Goal: Transaction & Acquisition: Purchase product/service

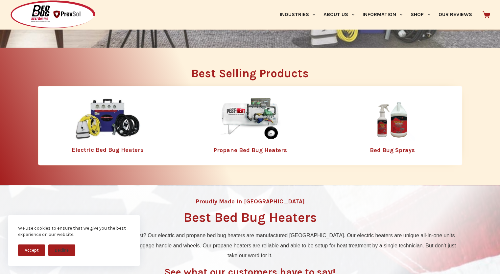
scroll to position [230, 0]
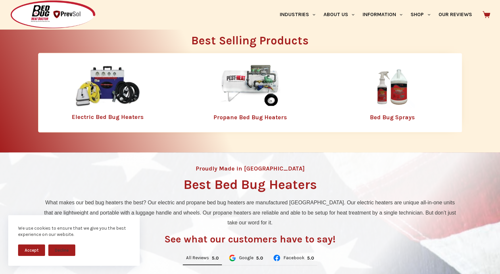
click at [249, 115] on link "Propane Bed Bug Heaters" at bounding box center [250, 117] width 74 height 7
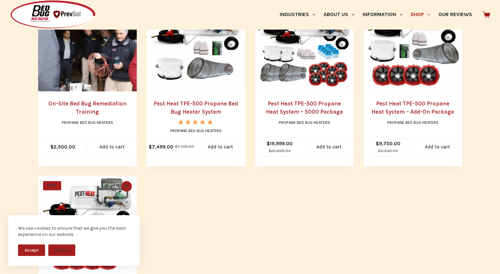
scroll to position [394, 0]
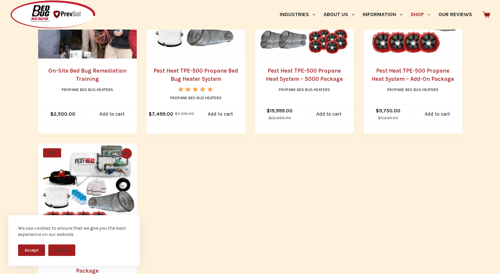
click at [89, 73] on link "On-Site Bed Bug Remediation Training" at bounding box center [87, 74] width 78 height 15
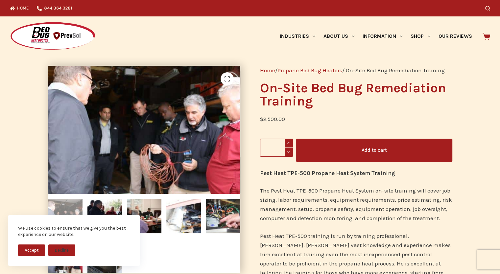
scroll to position [33, 0]
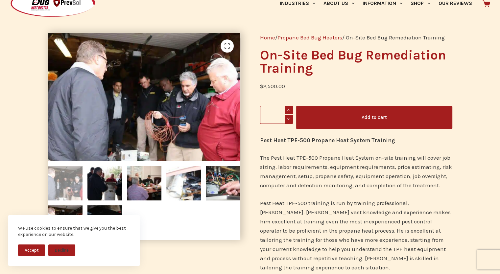
click at [288, 109] on span at bounding box center [288, 110] width 8 height 9
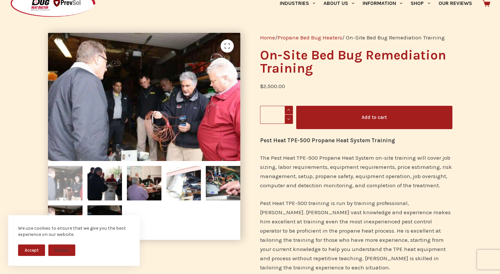
click at [288, 109] on span at bounding box center [288, 110] width 8 height 9
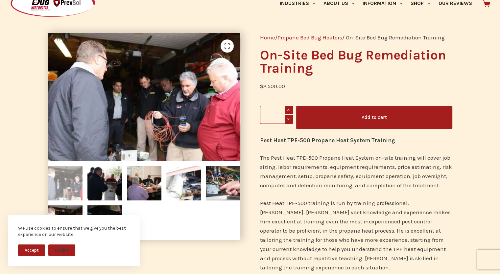
click at [288, 109] on span at bounding box center [288, 110] width 8 height 9
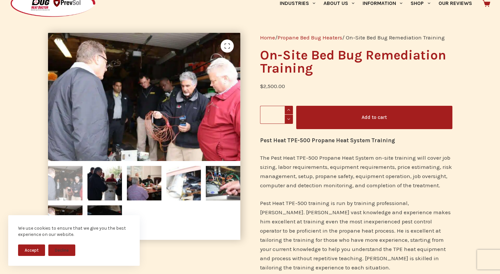
click at [288, 109] on span at bounding box center [288, 110] width 8 height 9
click at [288, 119] on span at bounding box center [288, 119] width 8 height 9
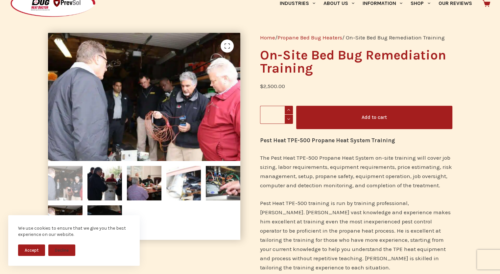
click at [288, 119] on span at bounding box center [288, 119] width 8 height 9
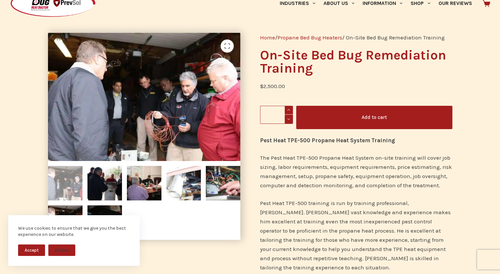
click at [288, 119] on span at bounding box center [288, 119] width 8 height 9
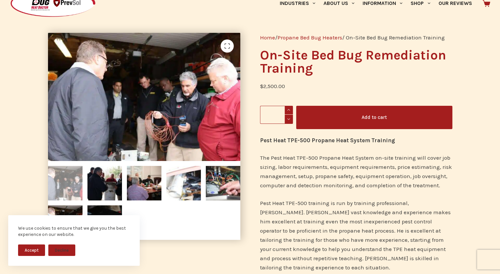
click at [288, 119] on span at bounding box center [288, 119] width 8 height 9
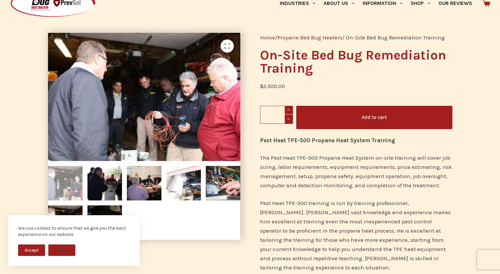
click at [288, 119] on span at bounding box center [288, 119] width 8 height 9
type input "*"
click at [288, 119] on span at bounding box center [288, 119] width 8 height 9
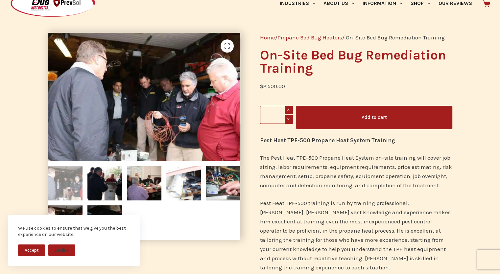
click at [288, 119] on span at bounding box center [288, 119] width 8 height 9
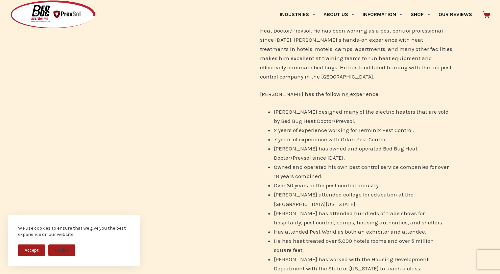
scroll to position [657, 0]
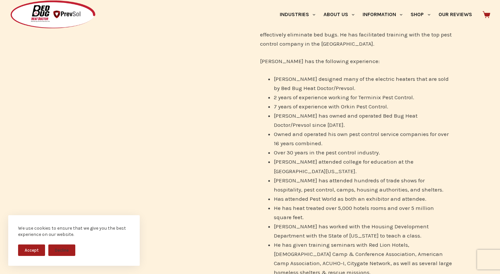
click at [19, 251] on button "Accept" at bounding box center [31, 249] width 27 height 11
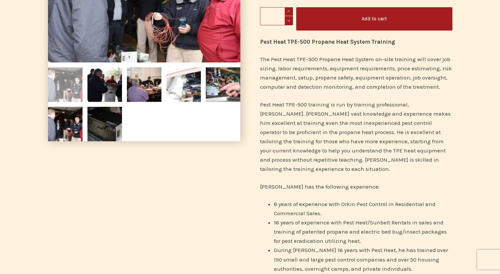
scroll to position [0, 0]
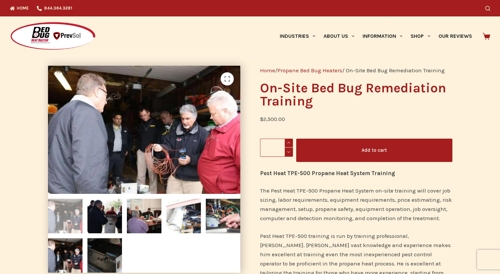
click at [385, 149] on button "Add to cart" at bounding box center [374, 150] width 156 height 23
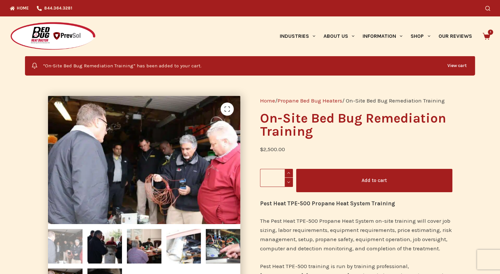
click at [491, 33] on span "1" at bounding box center [489, 32] width 5 height 5
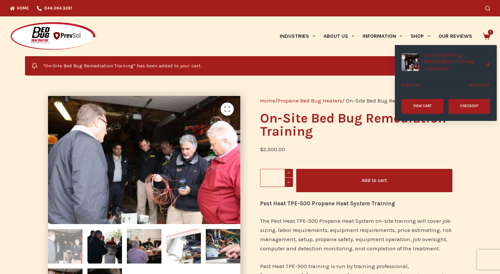
click at [420, 113] on link "View cart" at bounding box center [422, 106] width 42 height 15
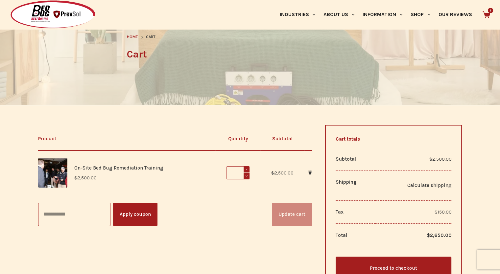
scroll to position [99, 0]
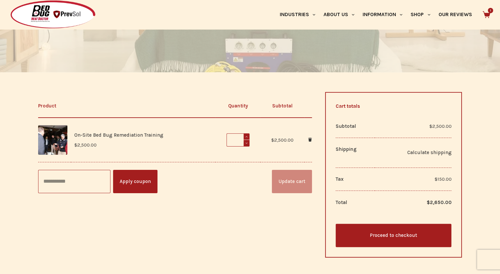
click at [247, 136] on span at bounding box center [246, 136] width 6 height 6
click at [246, 136] on span at bounding box center [246, 136] width 6 height 6
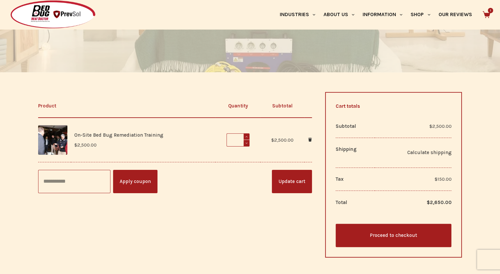
click at [246, 136] on span at bounding box center [246, 136] width 6 height 6
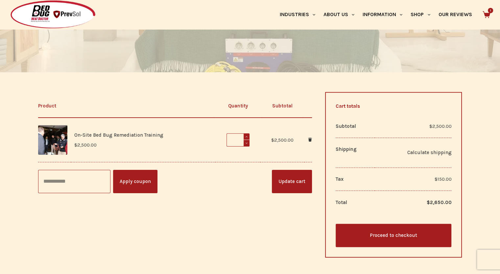
click at [246, 136] on span at bounding box center [246, 136] width 6 height 6
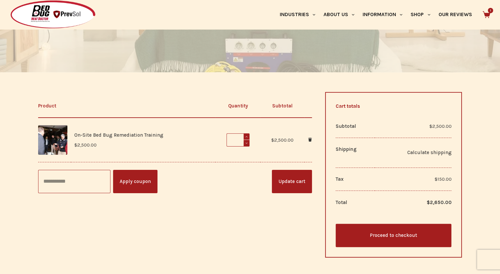
click at [246, 136] on span at bounding box center [246, 136] width 6 height 6
type input "**"
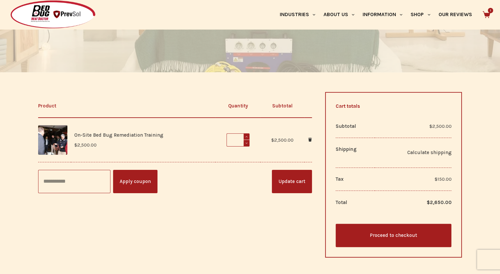
click at [286, 183] on button "Update cart" at bounding box center [292, 181] width 40 height 23
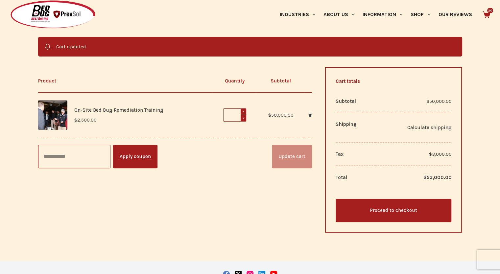
scroll to position [158, 0]
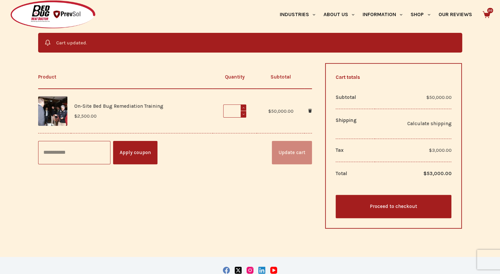
click at [243, 114] on span at bounding box center [243, 114] width 6 height 7
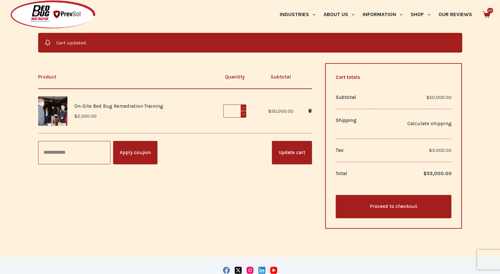
click at [243, 114] on span at bounding box center [243, 114] width 6 height 7
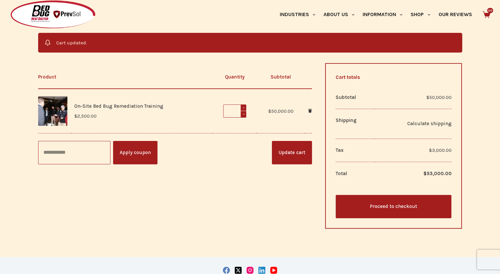
click at [243, 115] on span at bounding box center [243, 114] width 6 height 7
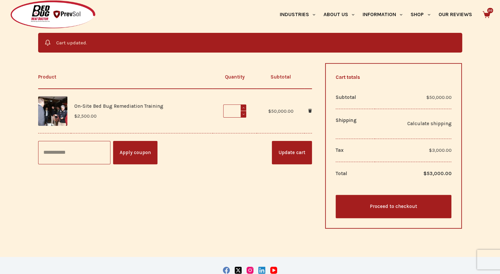
click at [243, 115] on span at bounding box center [243, 114] width 6 height 7
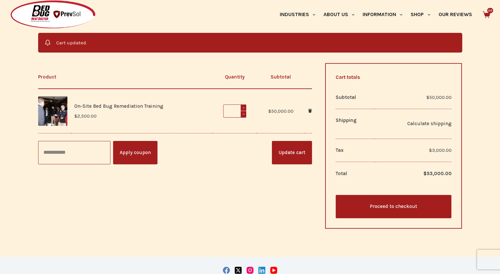
click at [240, 107] on span at bounding box center [243, 107] width 6 height 6
type input "*"
click at [278, 151] on button "Update cart" at bounding box center [292, 152] width 40 height 23
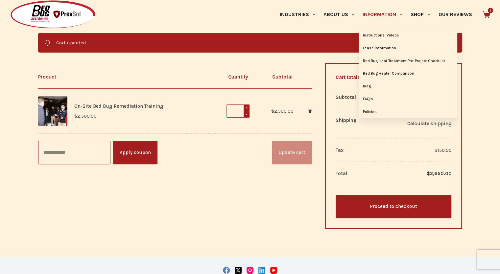
click at [379, 11] on link "Information" at bounding box center [382, 14] width 48 height 29
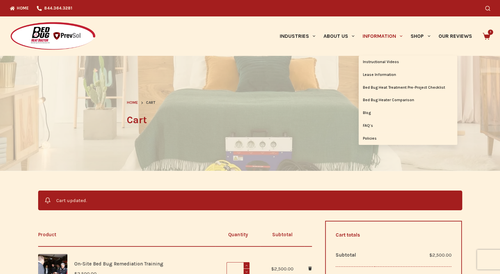
click at [378, 34] on link "Information" at bounding box center [382, 35] width 48 height 39
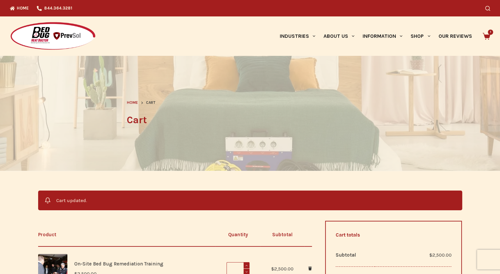
click at [489, 32] on div "Industries Hospitality Bed & Breakfasts Extended Stays Hotels Inns Lodge Motels…" at bounding box center [338, 35] width 304 height 39
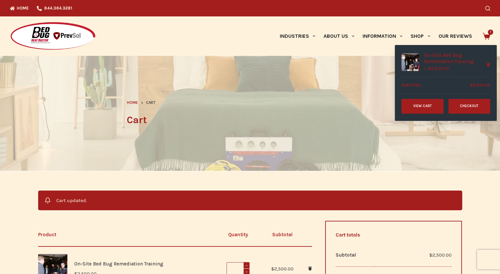
click at [432, 111] on link "View cart" at bounding box center [422, 106] width 42 height 15
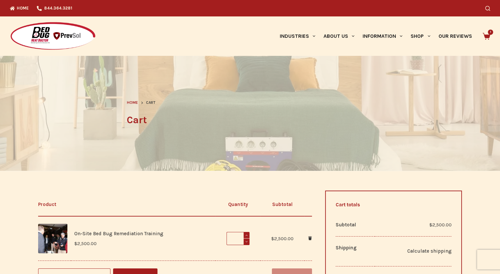
click at [487, 32] on div "Industries Hospitality Bed & Breakfasts Extended Stays Hotels Inns Lodge Motels…" at bounding box center [338, 35] width 304 height 39
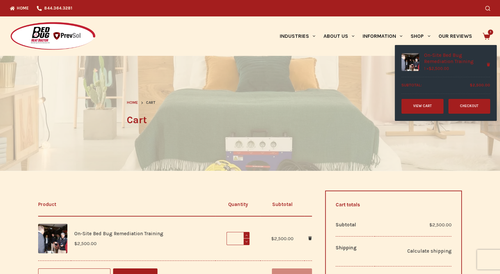
click at [490, 64] on icon "Remove On-Site Bed Bug Remediation Training from cart" at bounding box center [487, 65] width 3 height 4
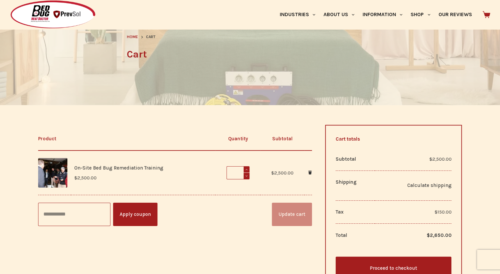
scroll to position [99, 0]
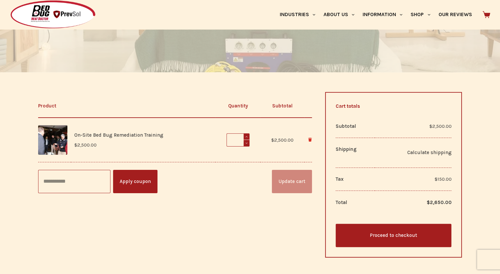
click at [309, 138] on icon "Remove On-Site Bed Bug Remediation Training from cart" at bounding box center [310, 140] width 4 height 4
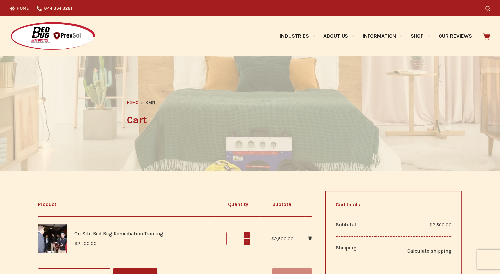
scroll to position [158, 0]
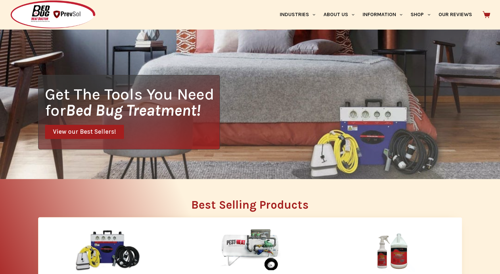
scroll to position [164, 0]
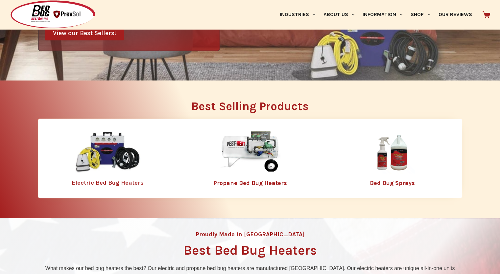
click at [247, 178] on div "Propane Bed Bug Heaters" at bounding box center [249, 158] width 139 height 62
click at [251, 150] on img at bounding box center [249, 152] width 85 height 43
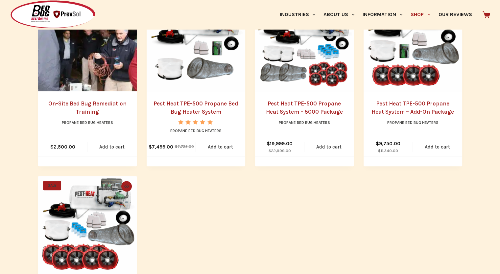
scroll to position [328, 0]
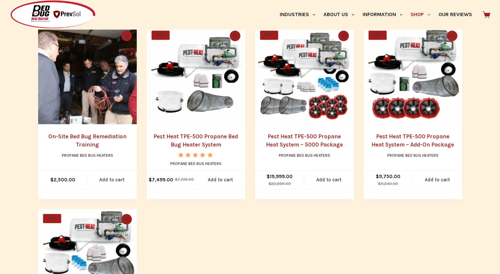
click at [301, 137] on link "Pest Heat TPE-500 Propane Heat System – 5000 Package" at bounding box center [304, 140] width 77 height 15
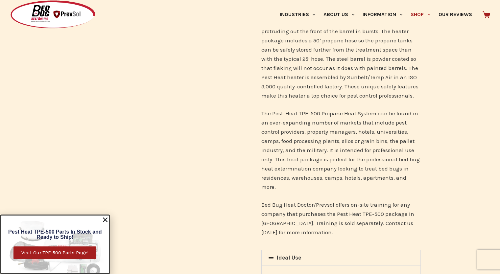
scroll to position [723, 0]
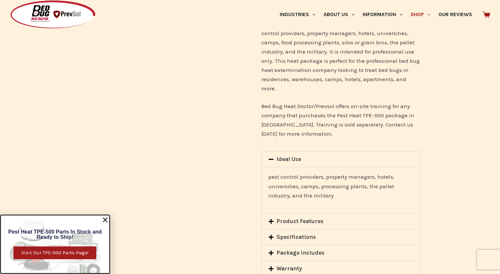
click at [279, 249] on link "Package Includes" at bounding box center [300, 252] width 48 height 7
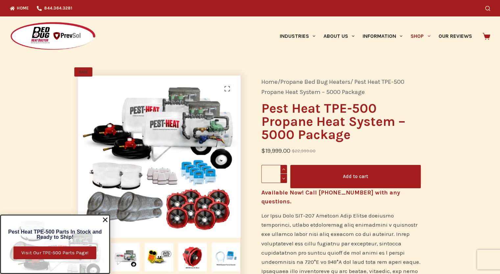
scroll to position [33, 0]
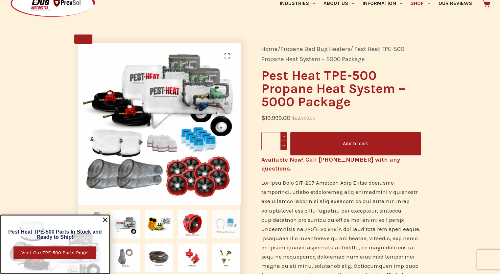
click at [225, 221] on img at bounding box center [226, 224] width 29 height 29
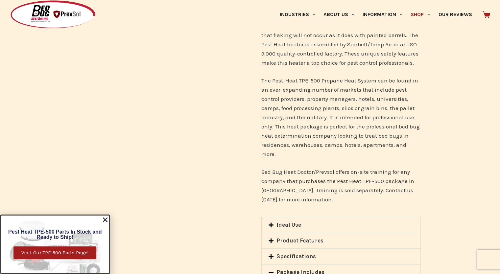
scroll to position [755, 0]
